Goal: Transaction & Acquisition: Purchase product/service

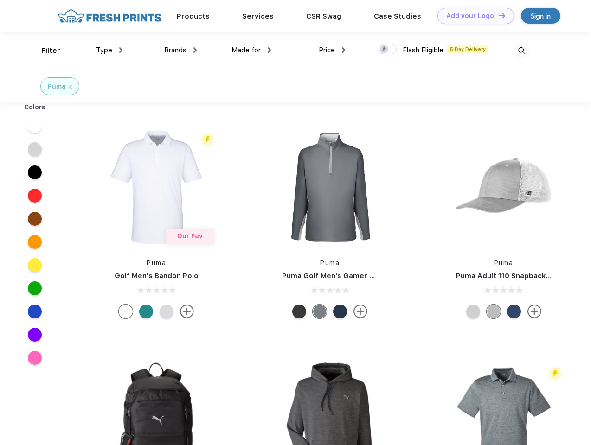
click at [472, 16] on link "Add your Logo Design Tool" at bounding box center [475, 16] width 77 height 16
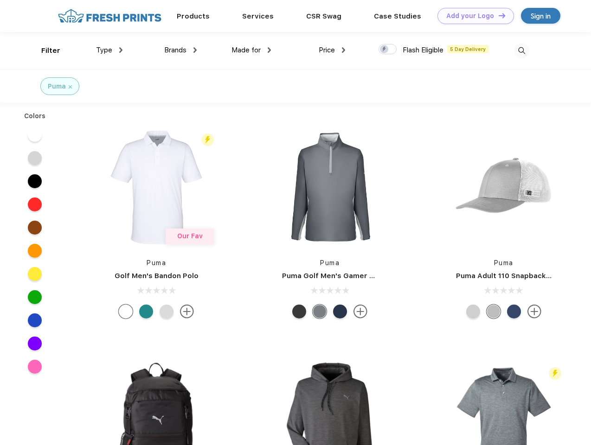
click at [0, 0] on div "Design Tool" at bounding box center [0, 0] width 0 height 0
click at [498, 15] on link "Add your Logo Design Tool" at bounding box center [475, 16] width 77 height 16
click at [45, 51] on div "Filter" at bounding box center [50, 50] width 19 height 11
click at [109, 50] on span "Type" at bounding box center [104, 50] width 16 height 8
click at [180, 50] on span "Brands" at bounding box center [175, 50] width 22 height 8
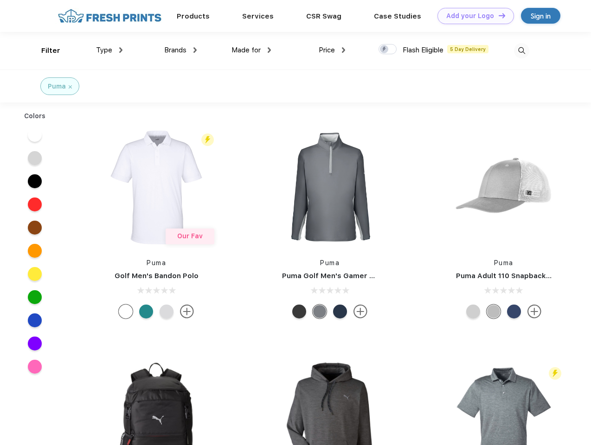
click at [251, 50] on span "Made for" at bounding box center [245, 50] width 29 height 8
click at [332, 50] on span "Price" at bounding box center [327, 50] width 16 height 8
click at [388, 50] on div at bounding box center [387, 49] width 18 height 10
click at [384, 50] on input "checkbox" at bounding box center [381, 47] width 6 height 6
click at [521, 51] on img at bounding box center [521, 50] width 15 height 15
